Goal: Connect with others: Connect with others

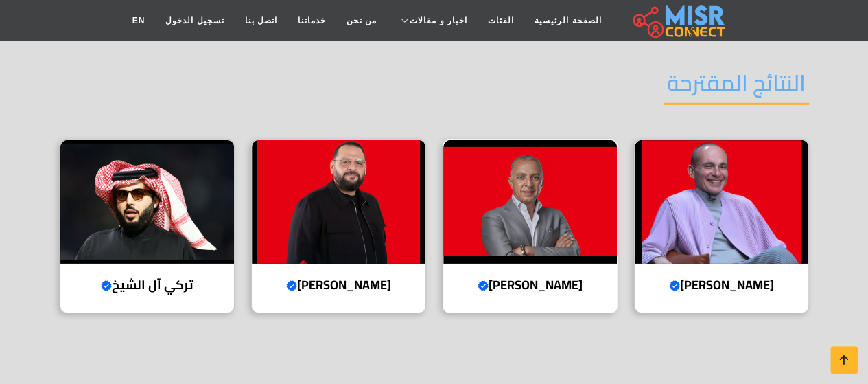
scroll to position [2113, 0]
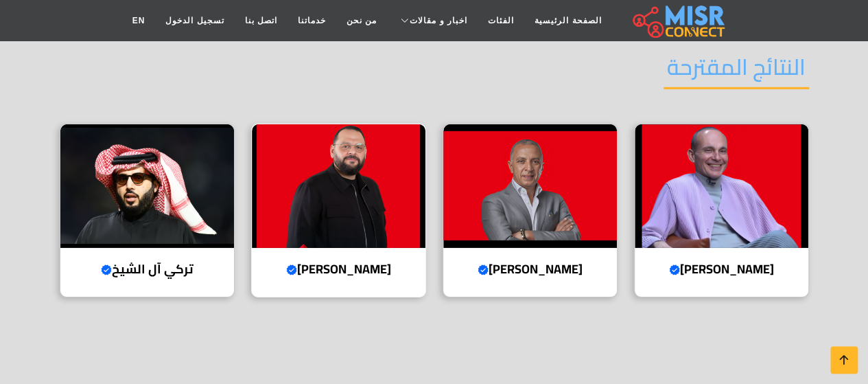
click at [364, 160] on img at bounding box center [339, 185] width 174 height 123
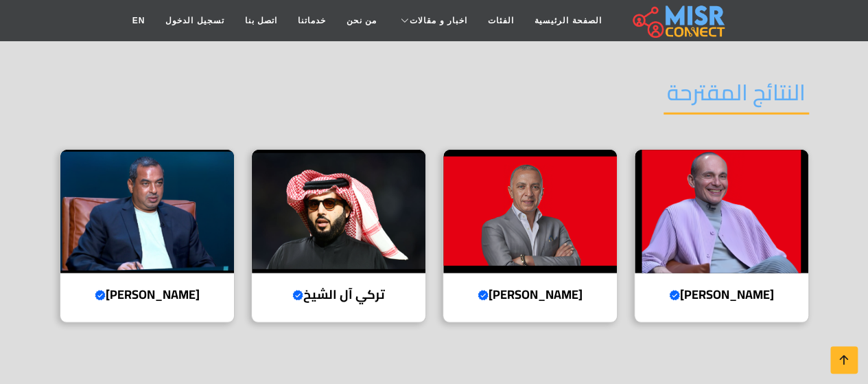
scroll to position [1756, 0]
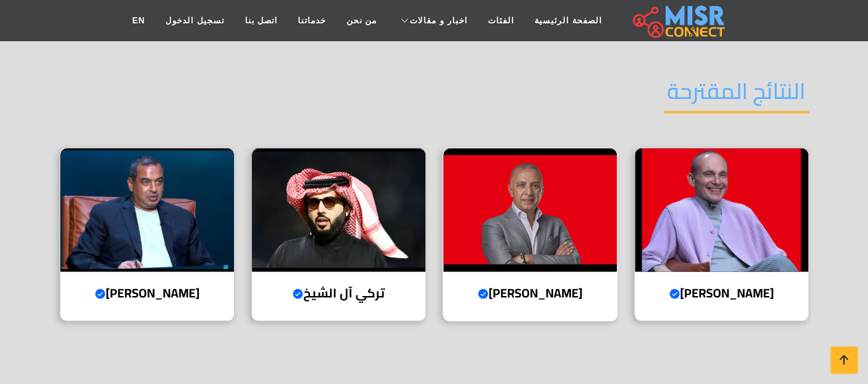
click at [512, 198] on img at bounding box center [530, 209] width 174 height 123
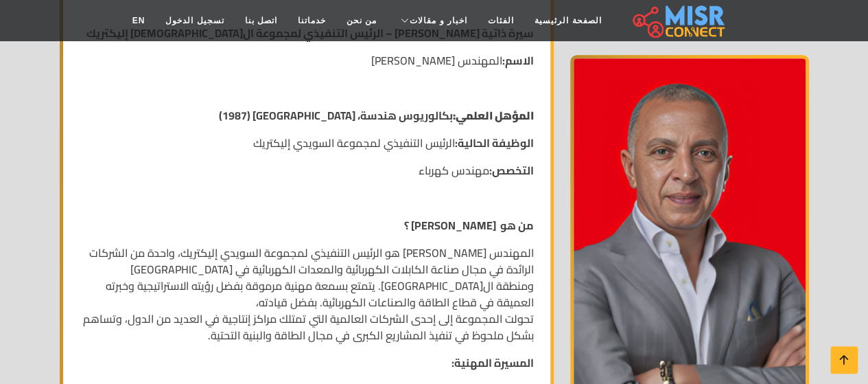
scroll to position [302, 0]
